Goal: Task Accomplishment & Management: Use online tool/utility

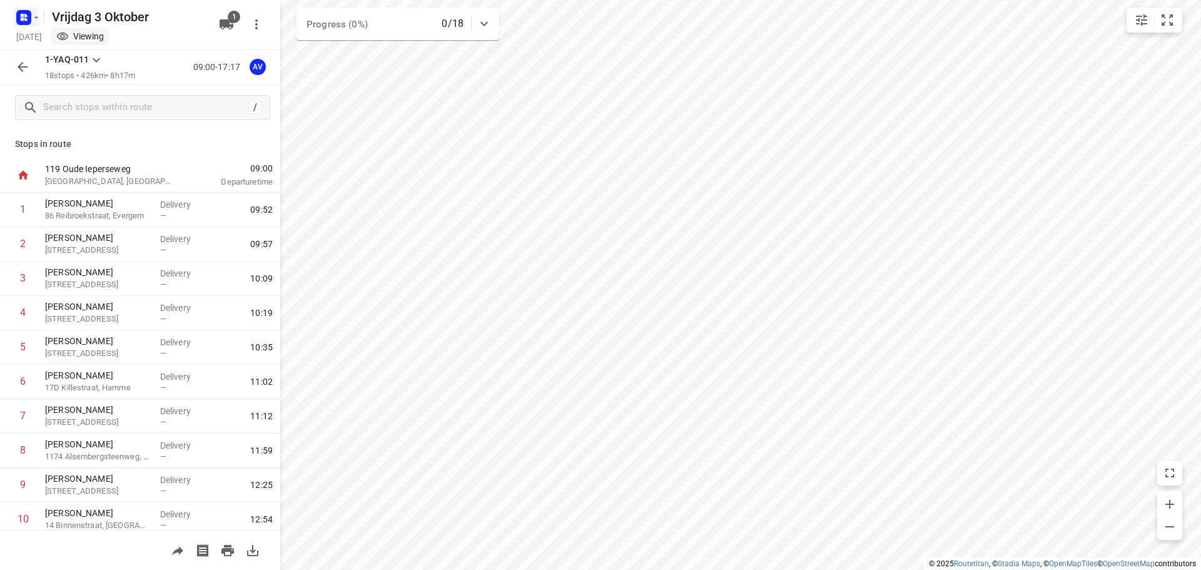
click at [29, 16] on rect "button" at bounding box center [23, 17] width 15 height 15
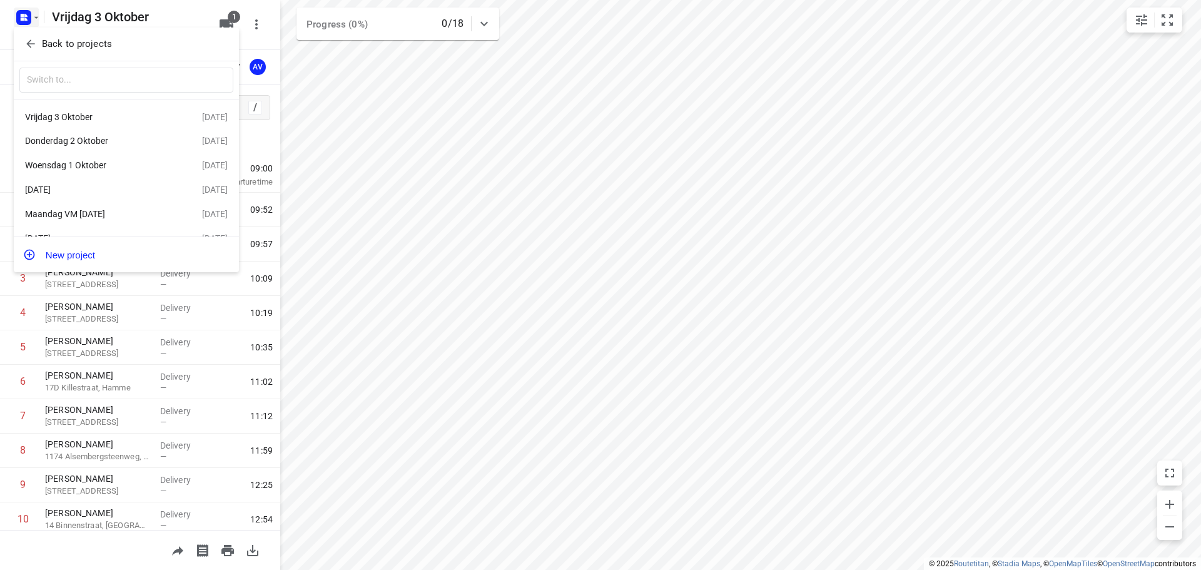
click at [99, 195] on div "[DATE]" at bounding box center [97, 190] width 144 height 10
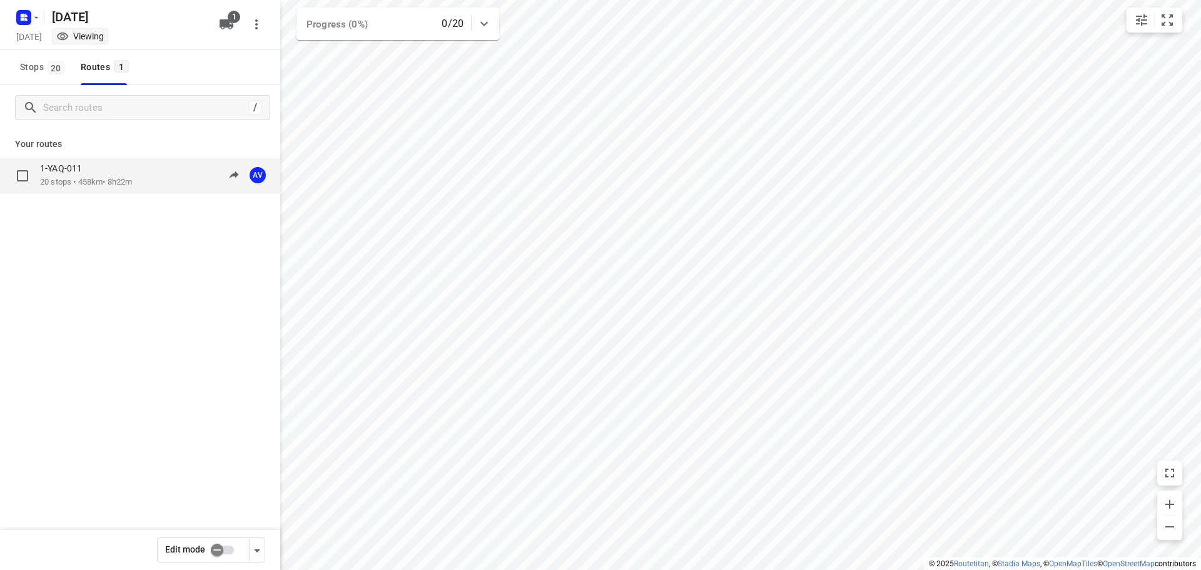
click at [113, 177] on p "20 stops • 458km • 8h22m" at bounding box center [86, 182] width 92 height 12
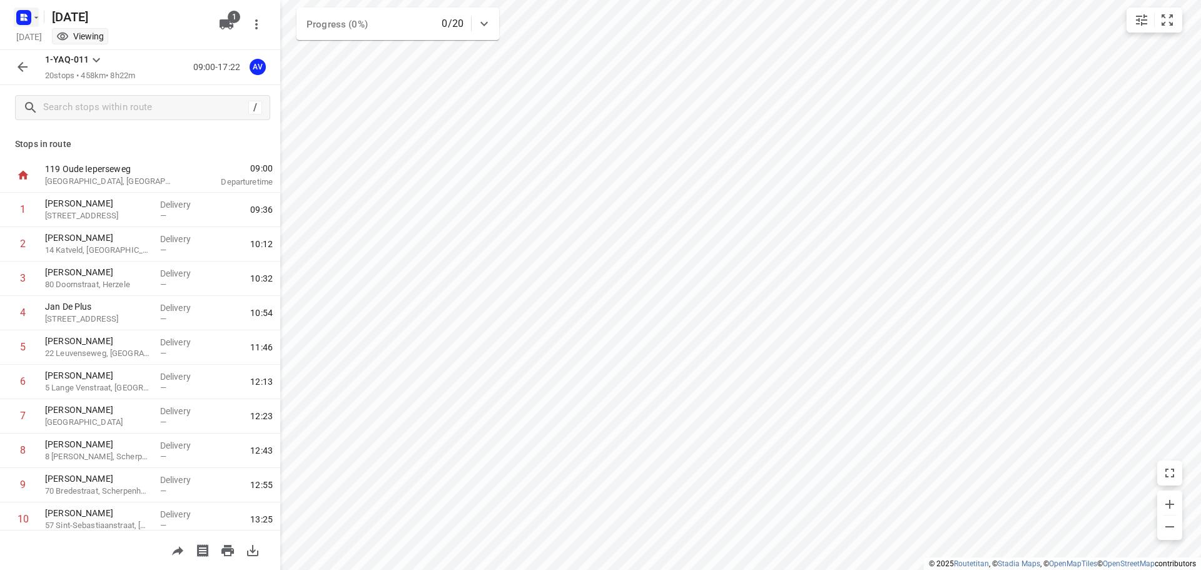
click at [30, 17] on rect "button" at bounding box center [23, 17] width 15 height 15
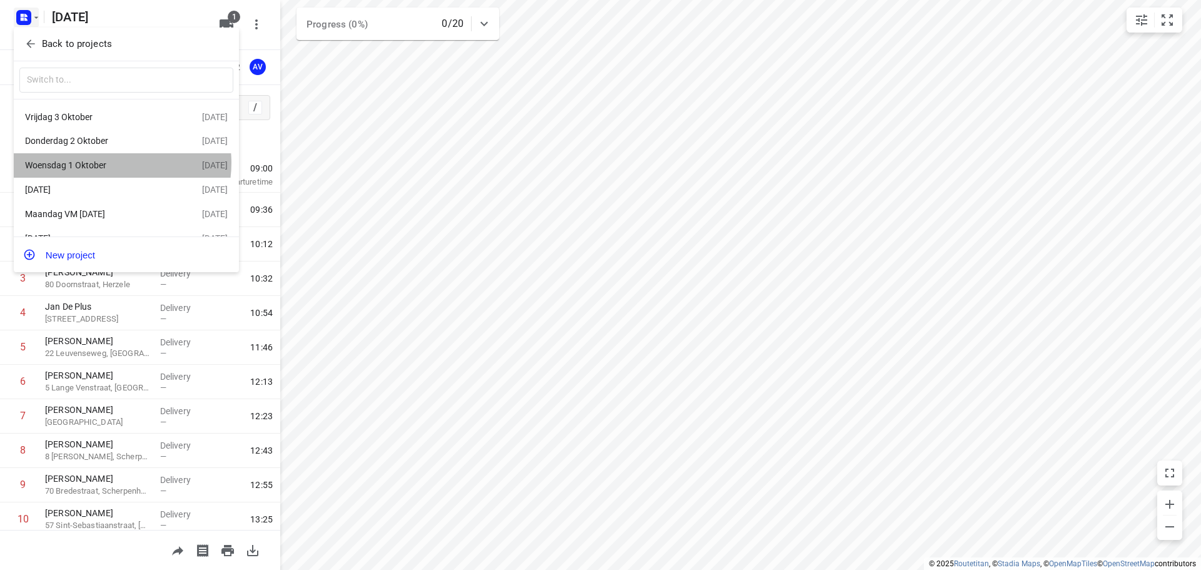
click at [109, 165] on div "Woensdag 1 Oktober" at bounding box center [97, 165] width 144 height 10
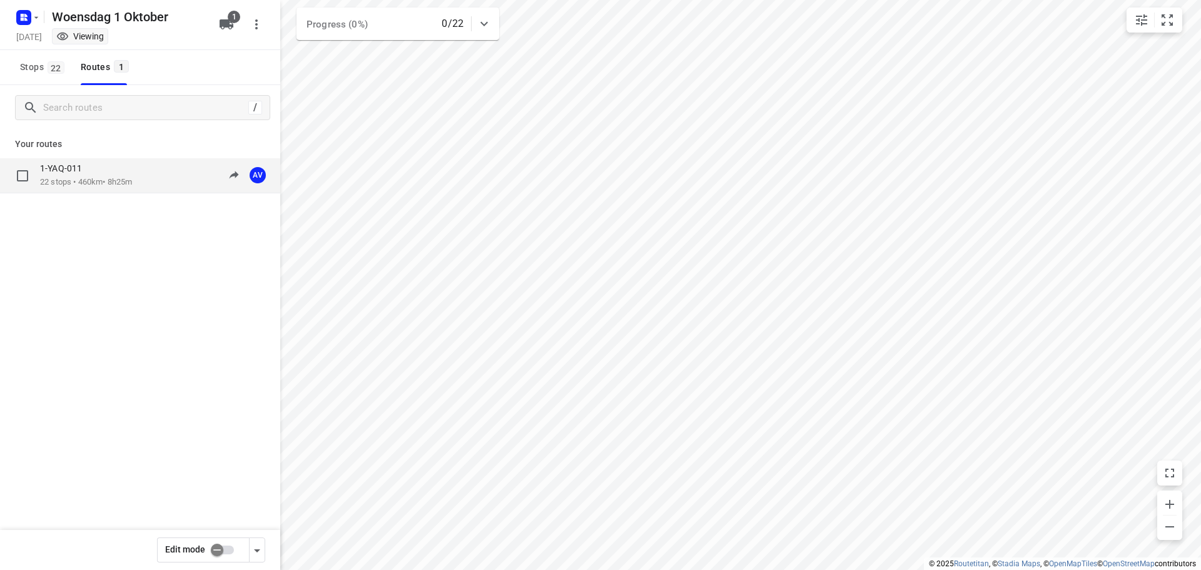
click at [163, 181] on div "1-YAQ-011 22 stops • 460km • 8h25m 09:00-17:25 AV" at bounding box center [160, 176] width 240 height 26
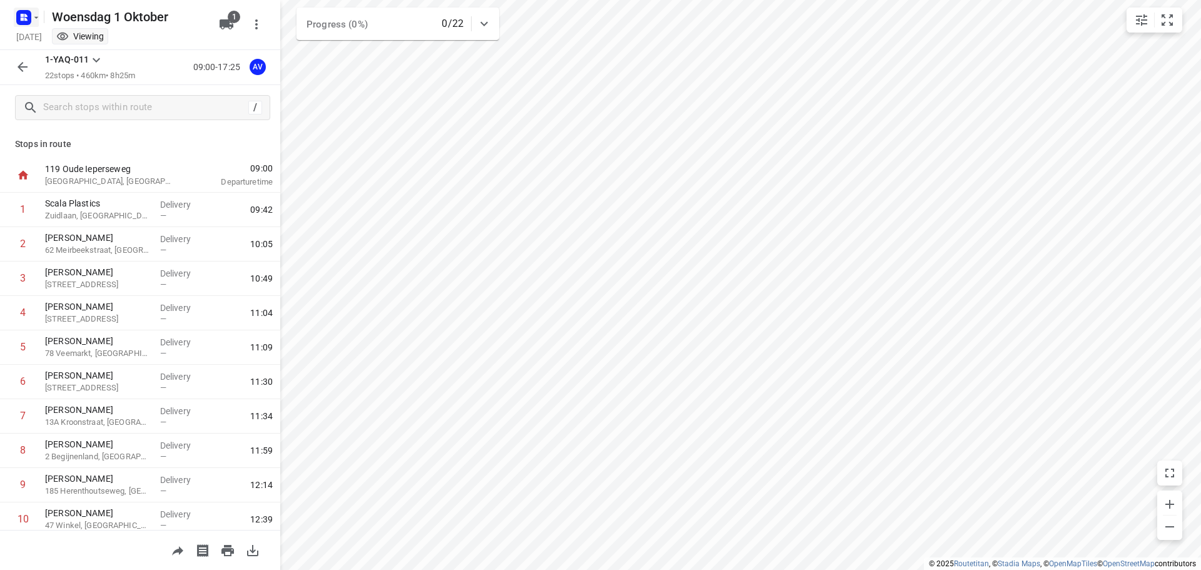
click at [31, 16] on rect "button" at bounding box center [23, 17] width 15 height 15
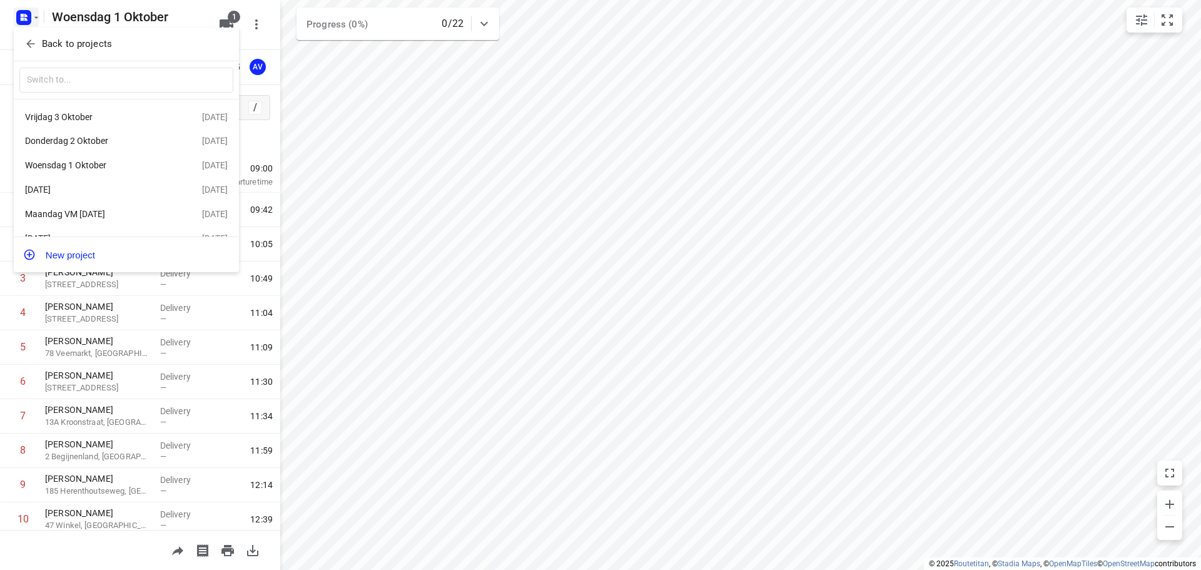
click at [86, 140] on div "Donderdag 2 Oktober" at bounding box center [97, 141] width 144 height 10
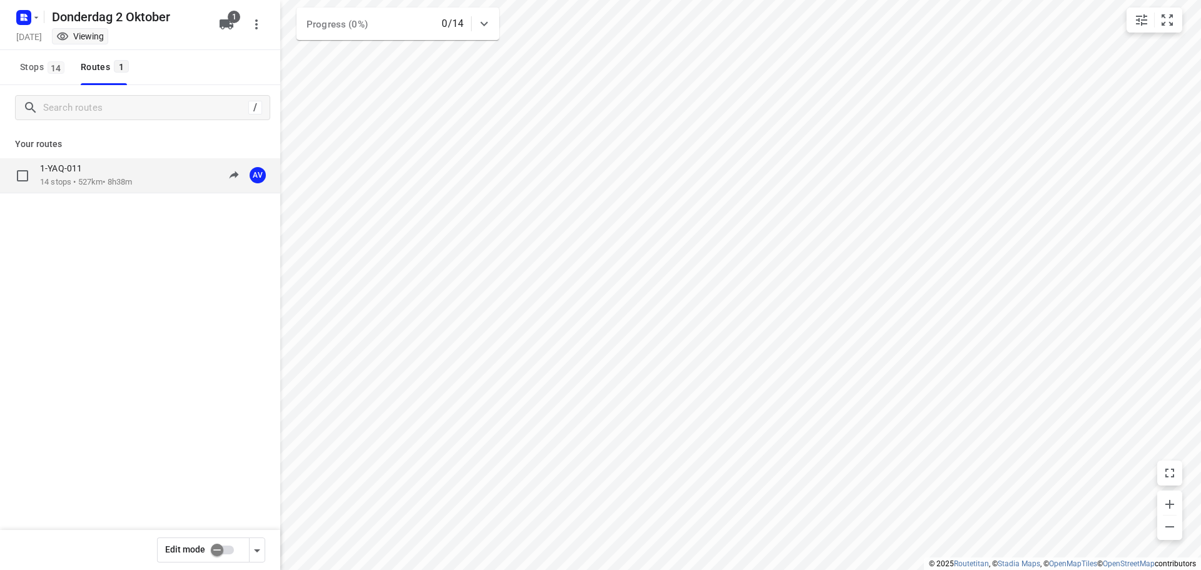
click at [128, 178] on p "14 stops • 527km • 8h38m" at bounding box center [86, 182] width 92 height 12
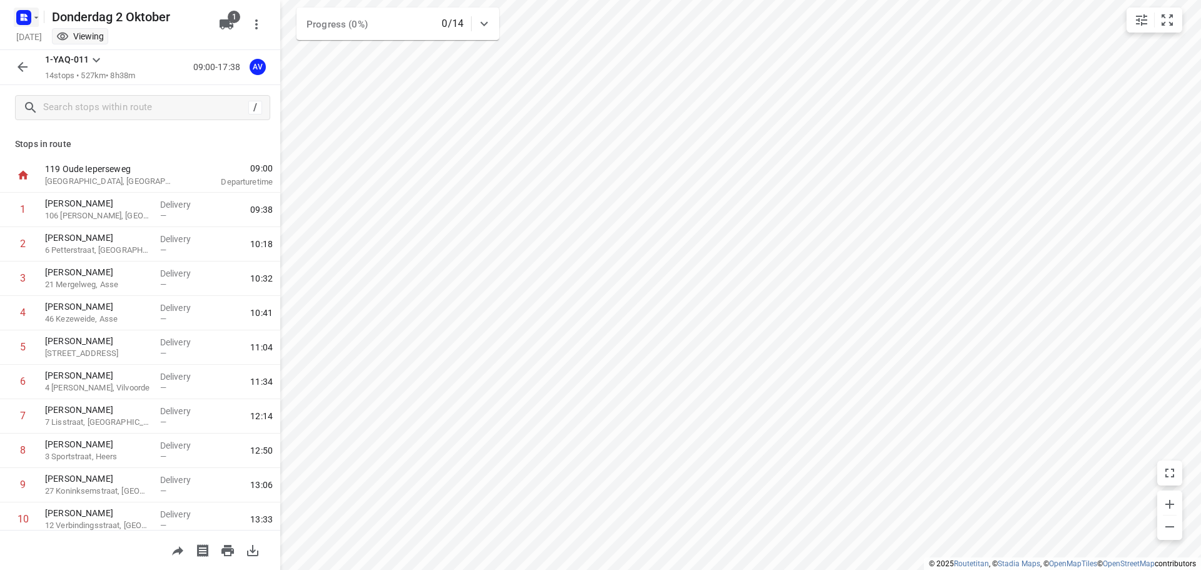
click at [28, 18] on rect "button" at bounding box center [23, 17] width 15 height 15
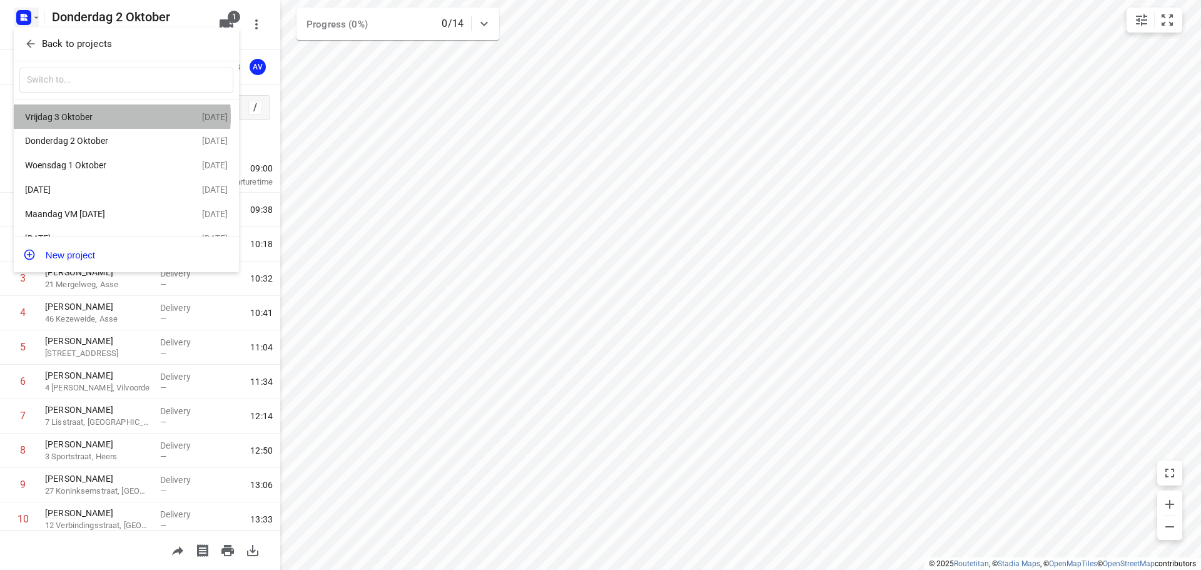
click at [95, 116] on div "Vrijdag 3 Oktober" at bounding box center [97, 117] width 144 height 10
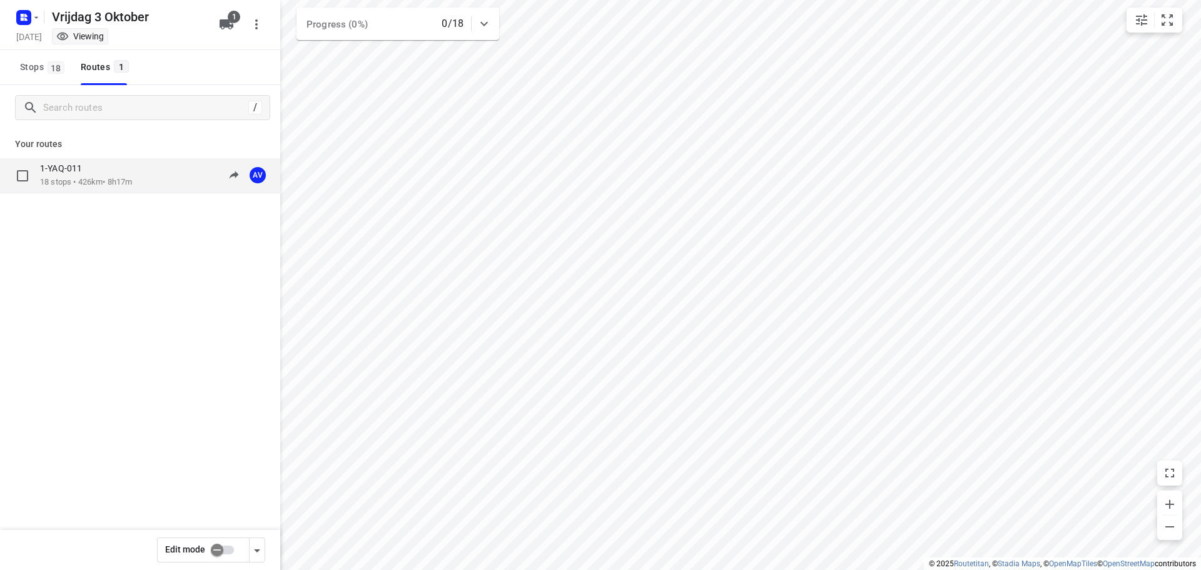
click at [140, 178] on div "1-YAQ-011 18 stops • 426km • 8h17m 09:00-17:17 AV" at bounding box center [160, 176] width 240 height 26
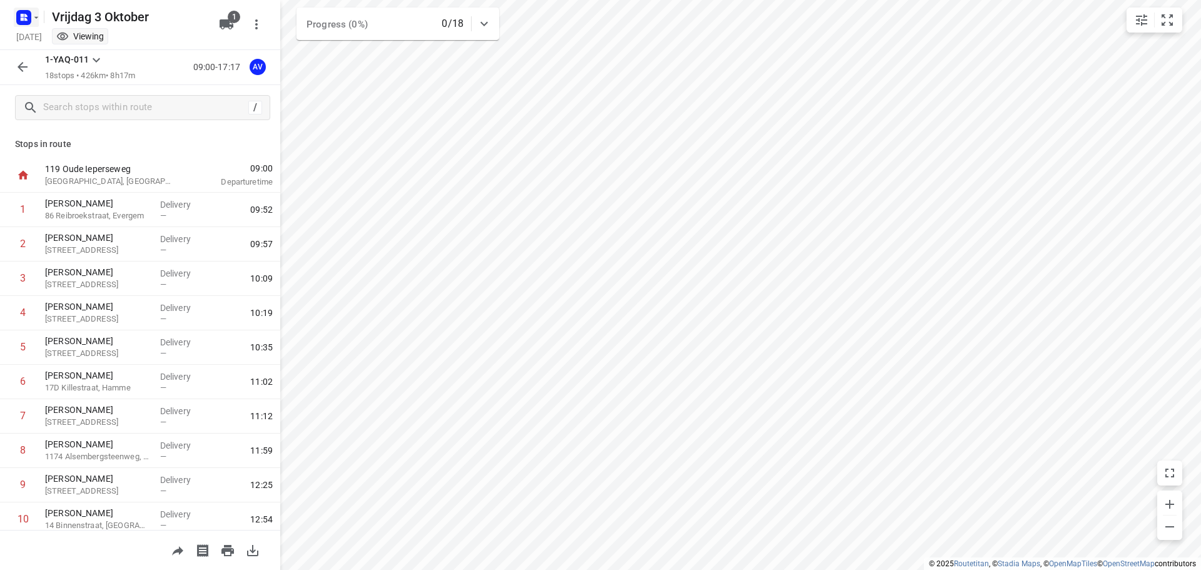
click at [24, 20] on icon "button" at bounding box center [22, 19] width 3 height 3
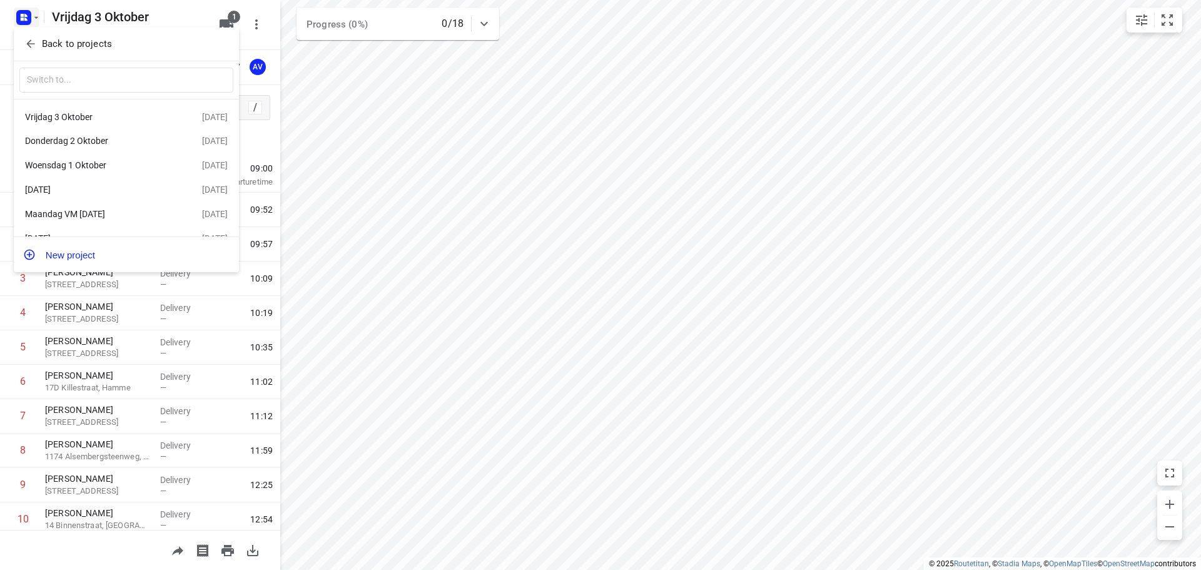
click at [103, 168] on div "Woensdag 1 Oktober" at bounding box center [97, 165] width 144 height 10
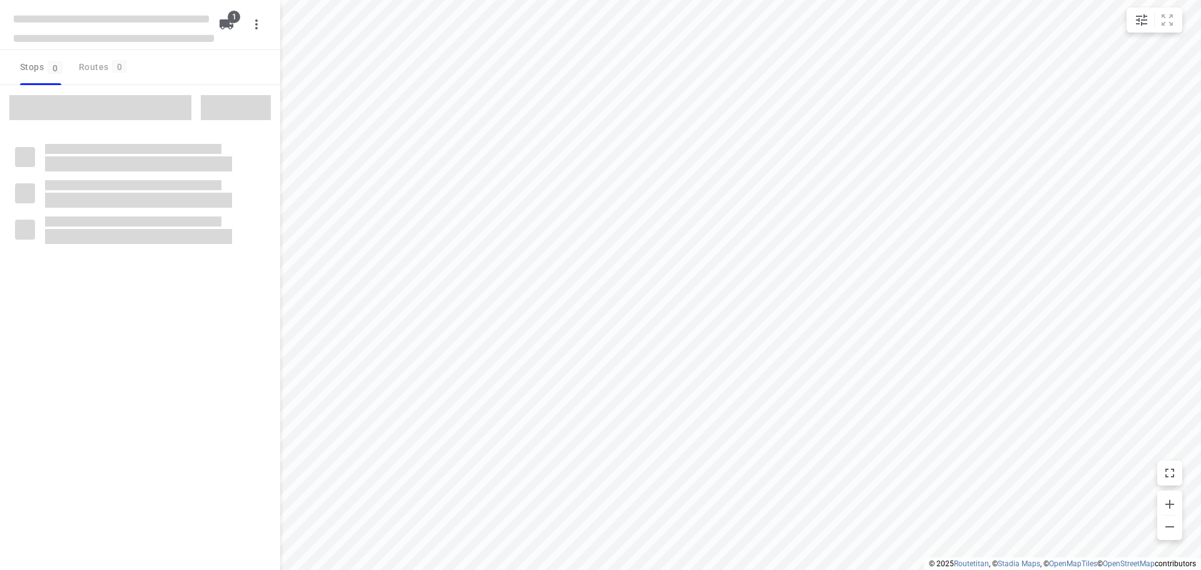
type input "distance"
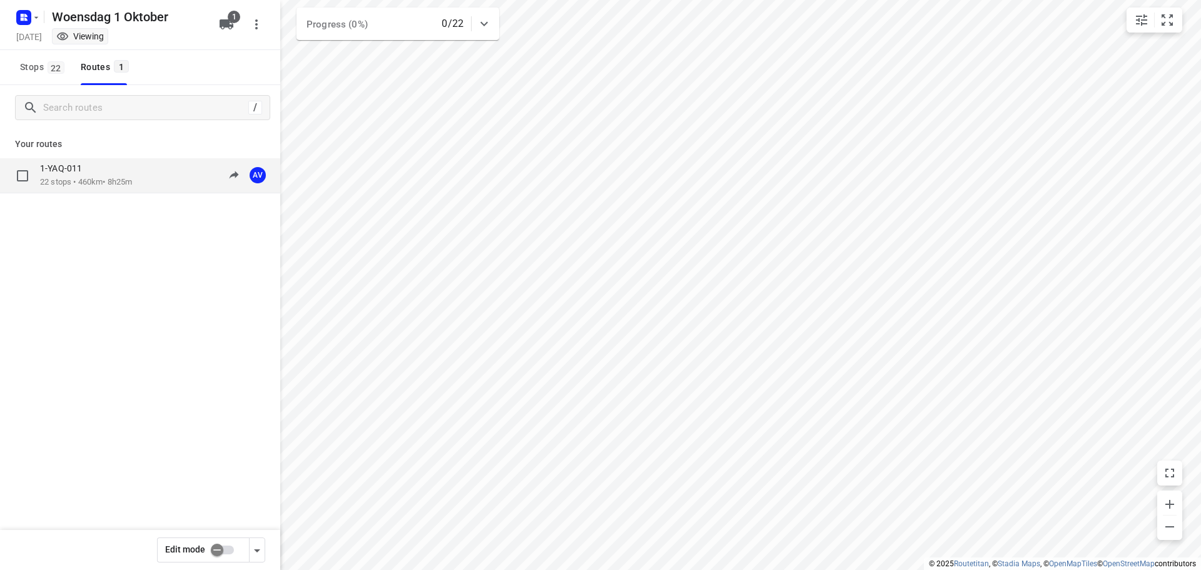
click at [119, 163] on div "1-YAQ-011" at bounding box center [86, 170] width 92 height 14
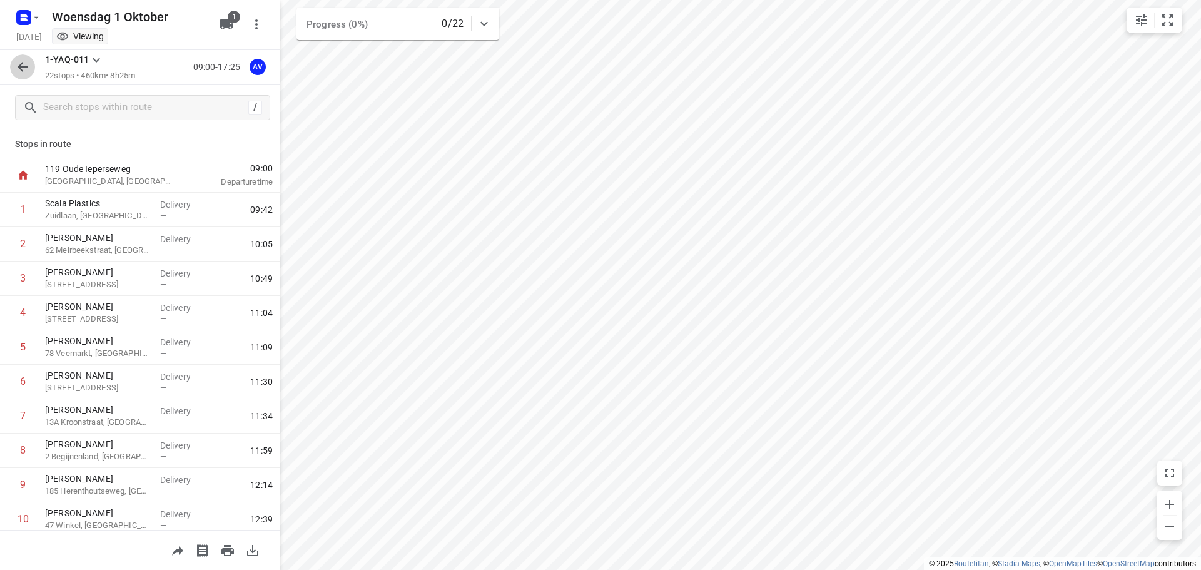
click at [20, 69] on icon "button" at bounding box center [23, 67] width 10 height 10
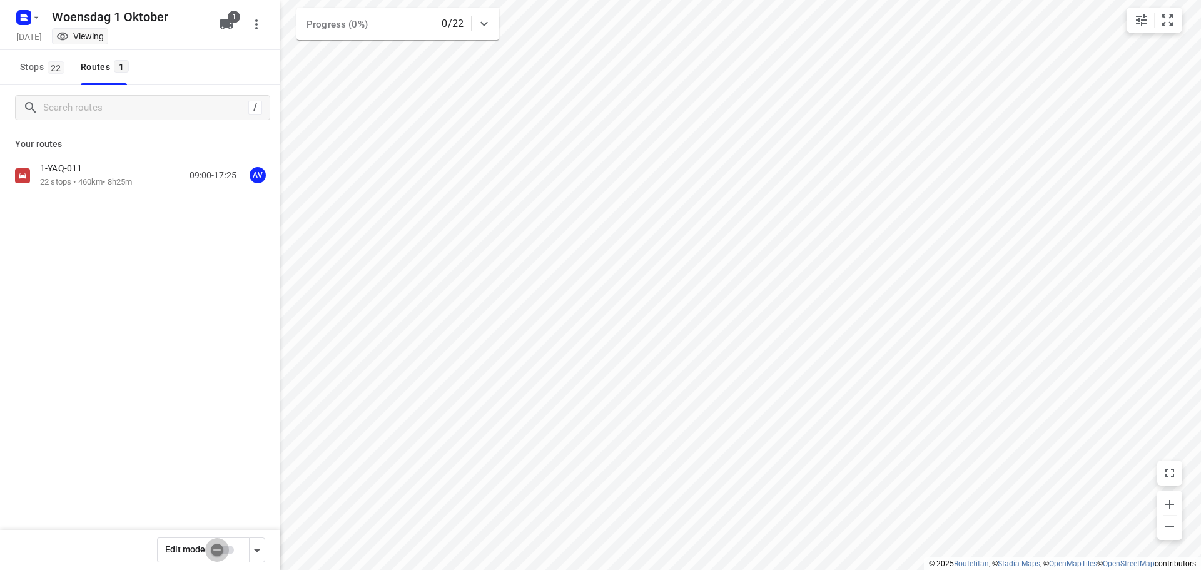
click at [226, 549] on input "checkbox" at bounding box center [216, 550] width 71 height 24
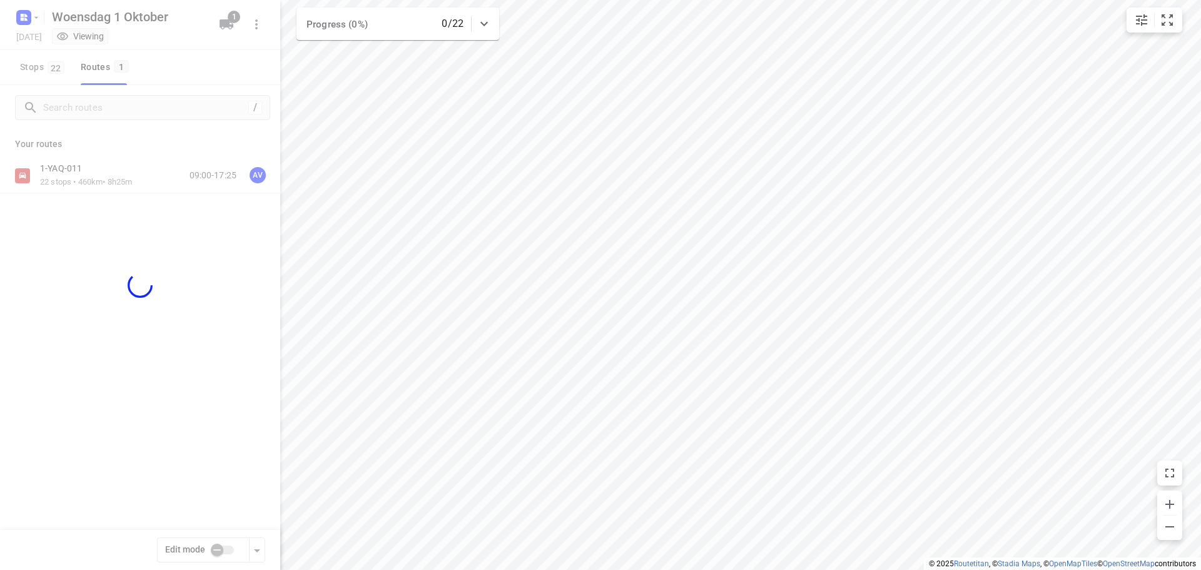
checkbox input "true"
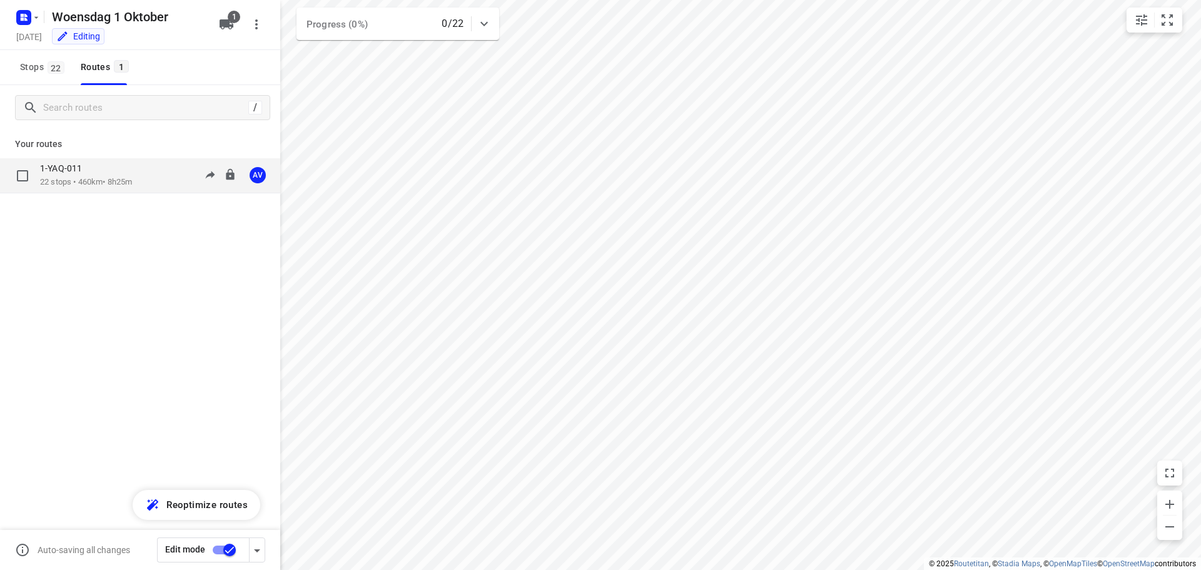
click at [132, 176] on p "22 stops • 460km • 8h25m" at bounding box center [86, 182] width 92 height 12
